Goal: Task Accomplishment & Management: Manage account settings

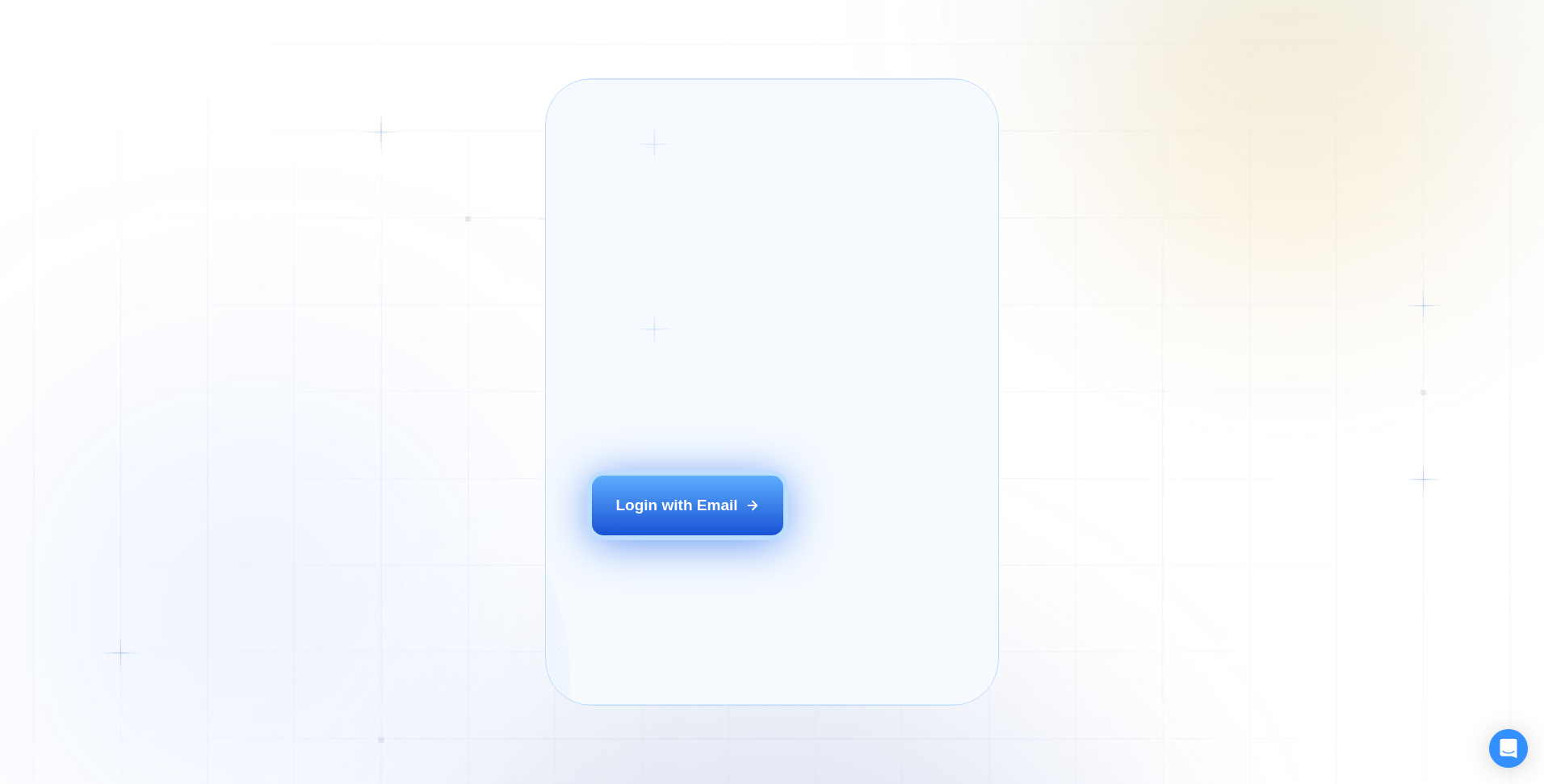
click at [643, 516] on div "Login with Email" at bounding box center [677, 506] width 122 height 21
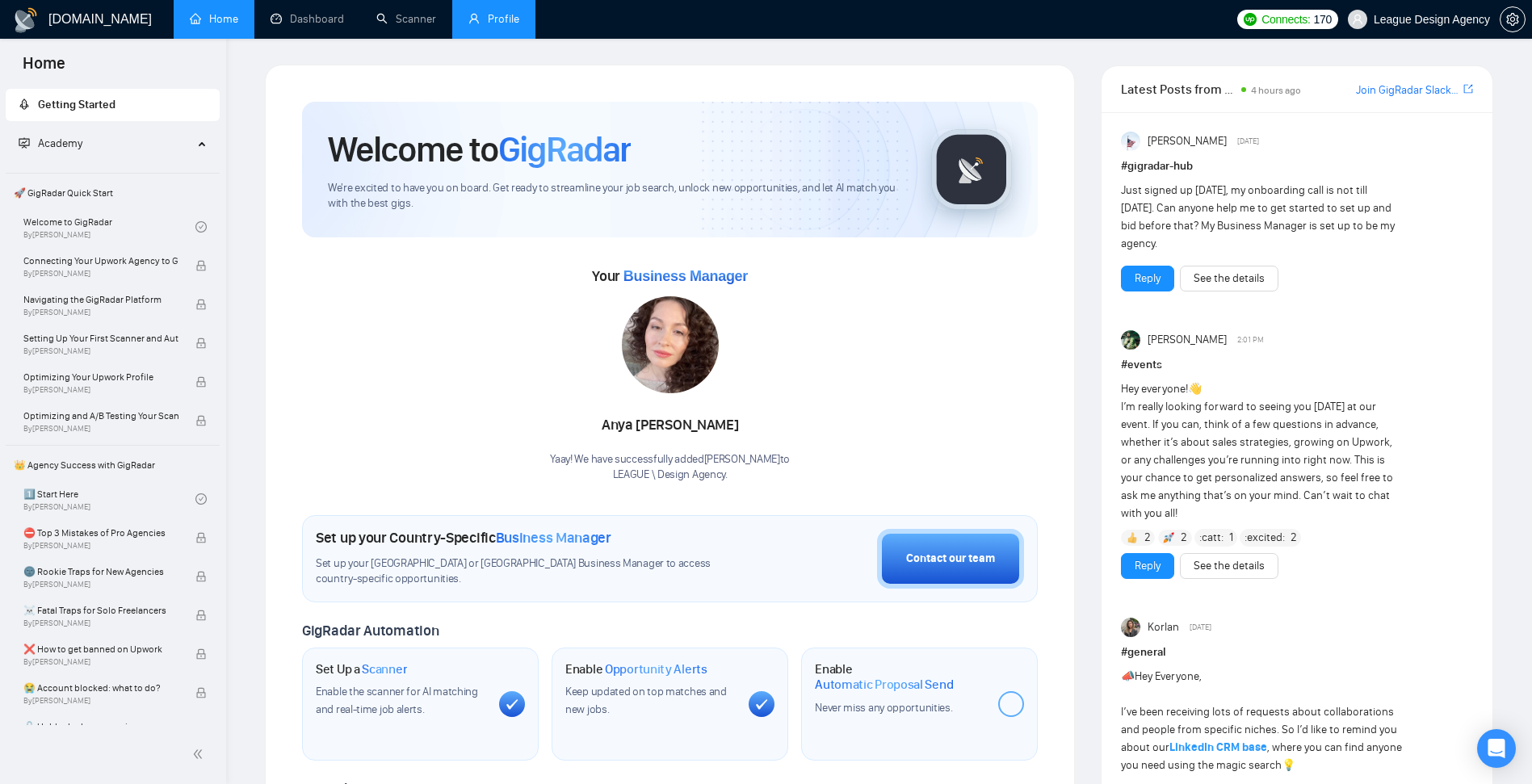
click at [479, 18] on link "Profile" at bounding box center [494, 18] width 51 height 14
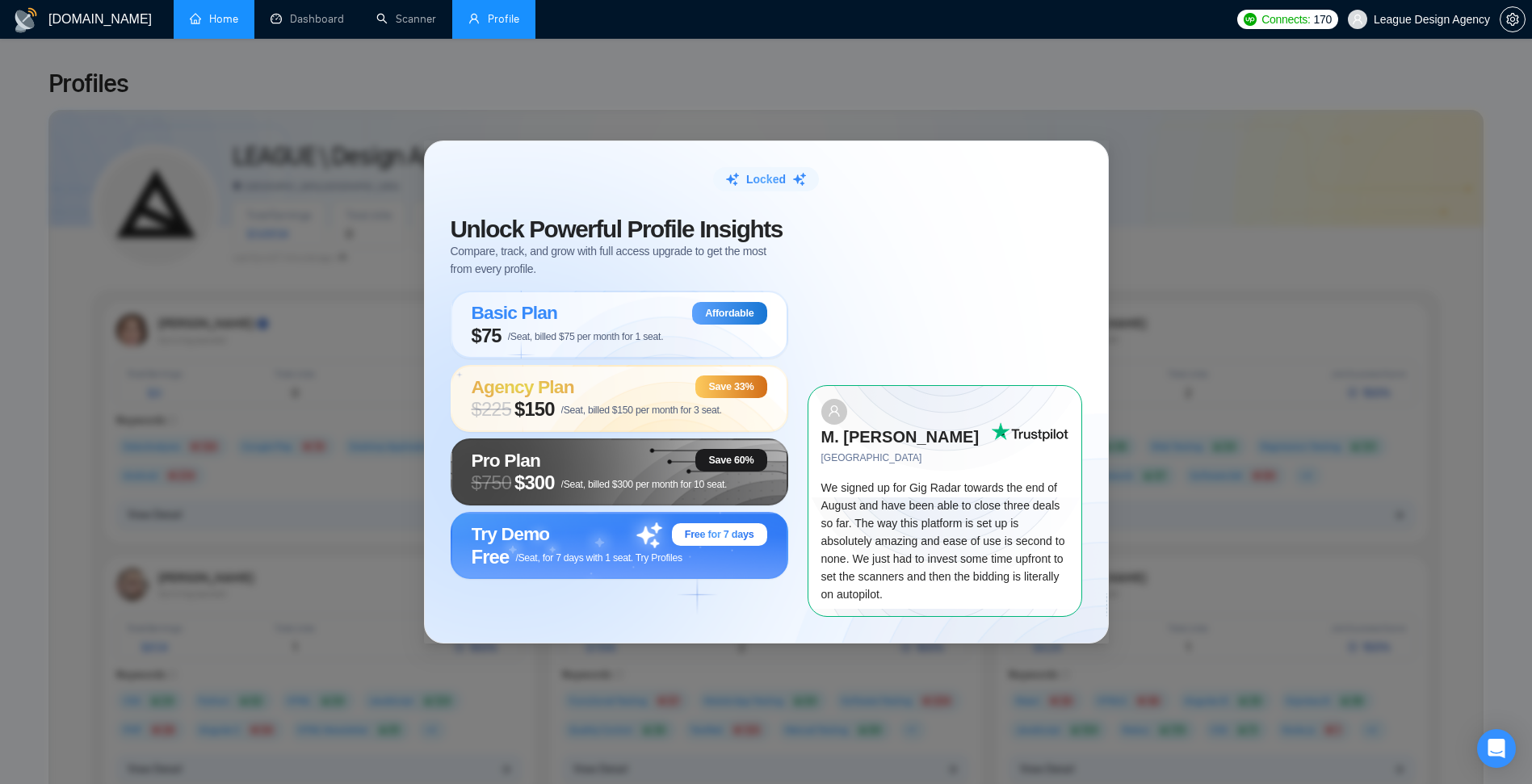
click at [205, 20] on link "Home" at bounding box center [214, 18] width 48 height 14
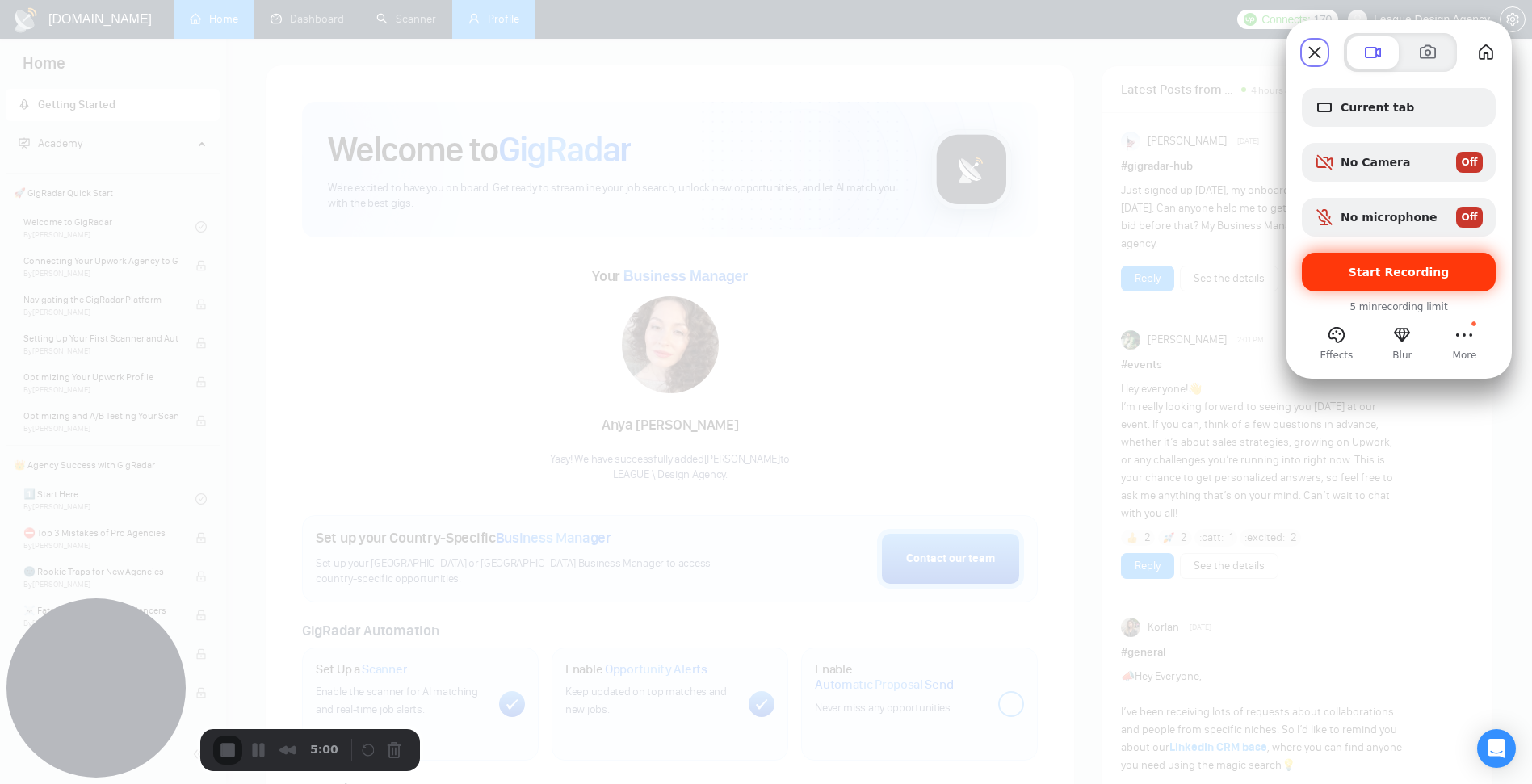
click at [1372, 270] on span "Start Recording" at bounding box center [1399, 272] width 101 height 13
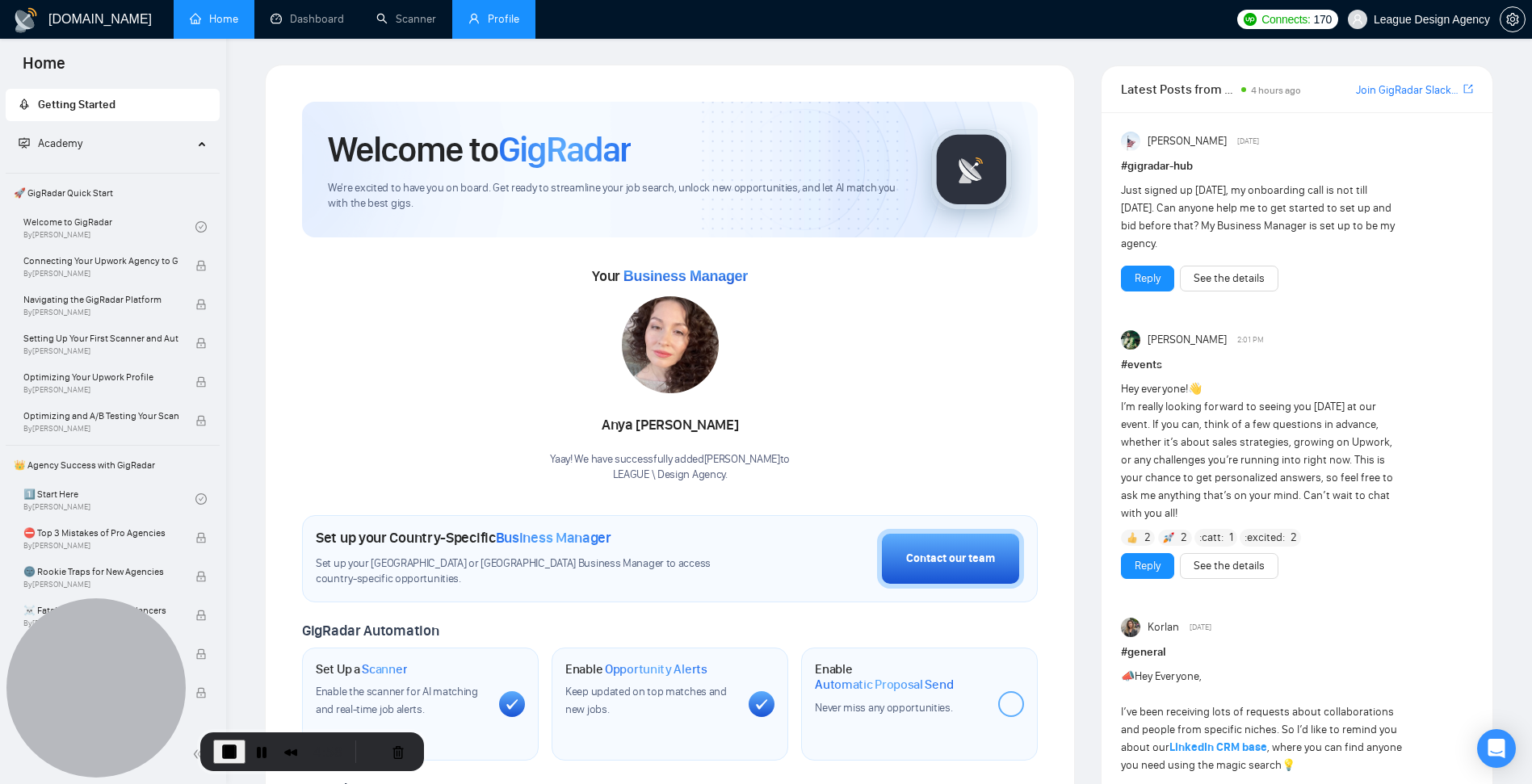
click at [509, 22] on link "Profile" at bounding box center [494, 18] width 51 height 14
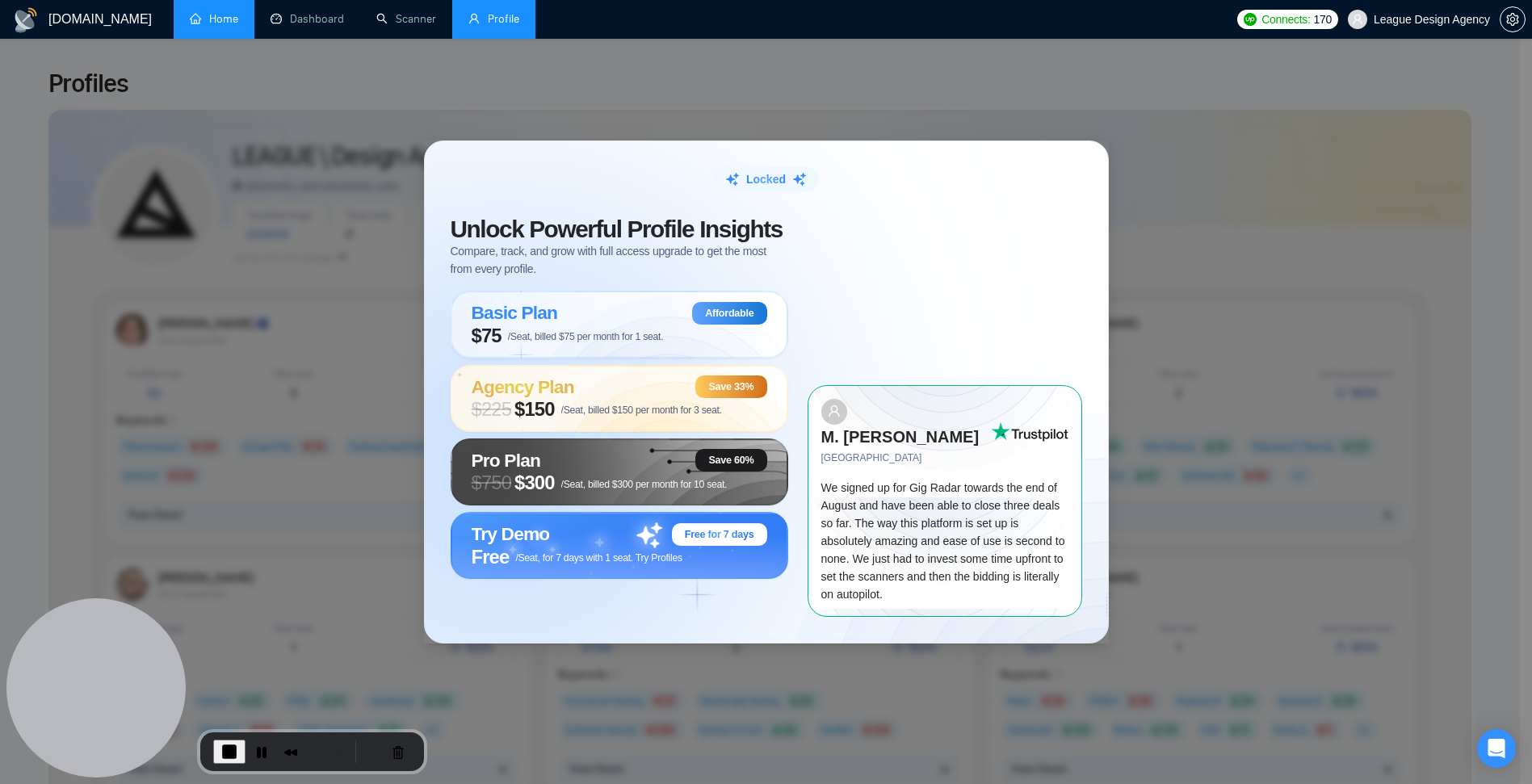
scroll to position [97, 0]
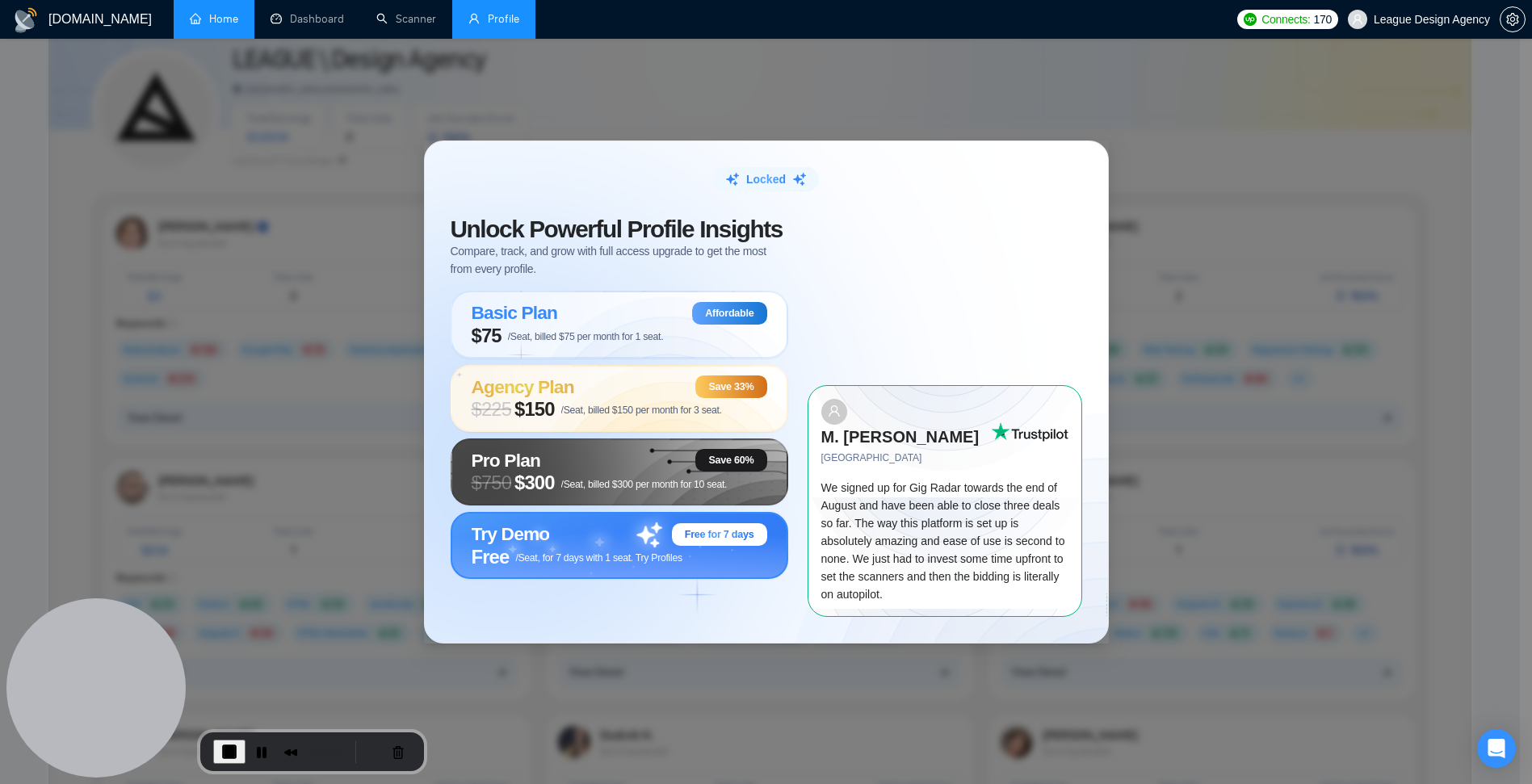
click at [628, 546] on div "Try Demo Free for 7 days" at bounding box center [619, 534] width 296 height 22
